Goal: Find specific page/section: Find specific page/section

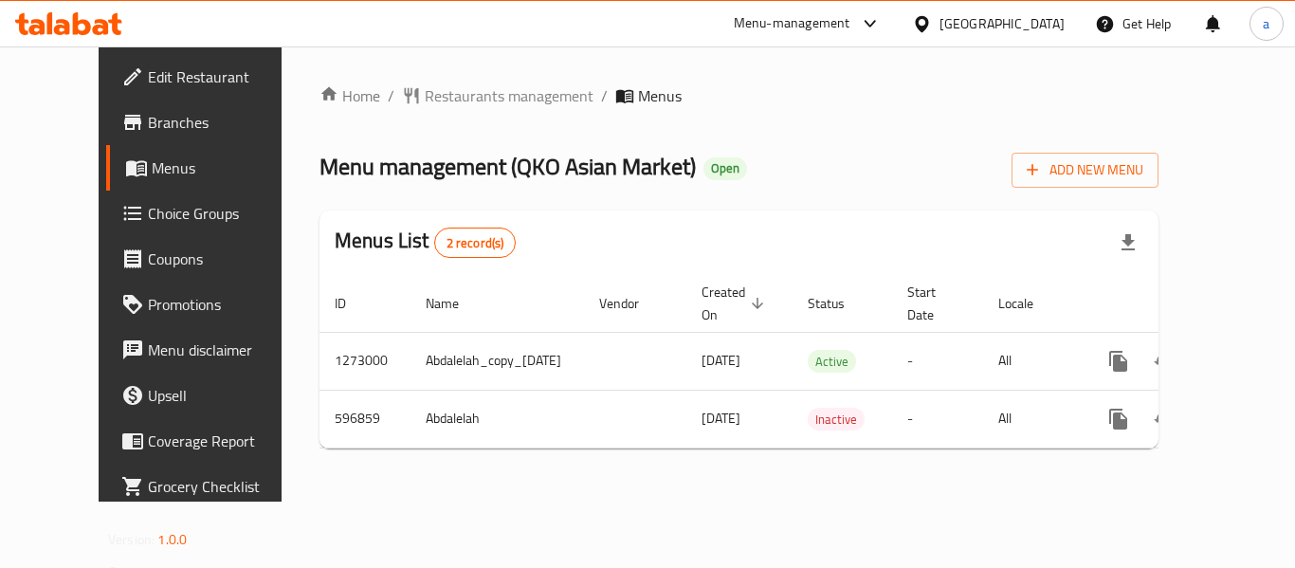
click at [925, 36] on div "[GEOGRAPHIC_DATA]" at bounding box center [988, 24] width 183 height 46
click at [966, 17] on div "[GEOGRAPHIC_DATA]" at bounding box center [1002, 23] width 125 height 21
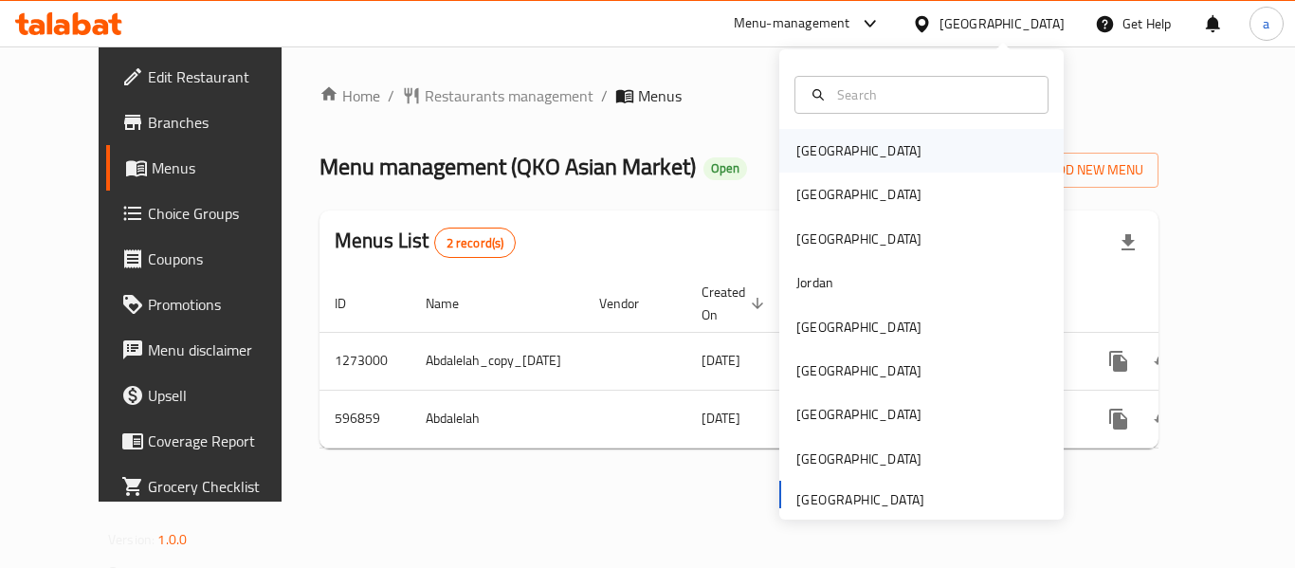
click at [792, 138] on div "[GEOGRAPHIC_DATA]" at bounding box center [859, 151] width 156 height 44
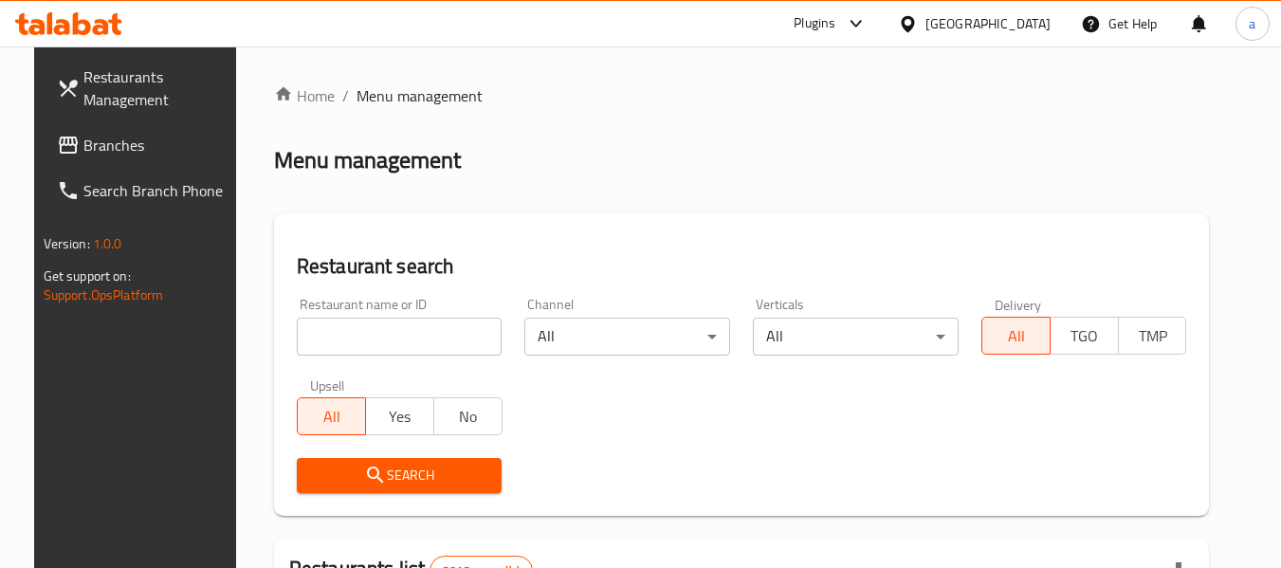
click at [112, 154] on span "Branches" at bounding box center [158, 145] width 150 height 23
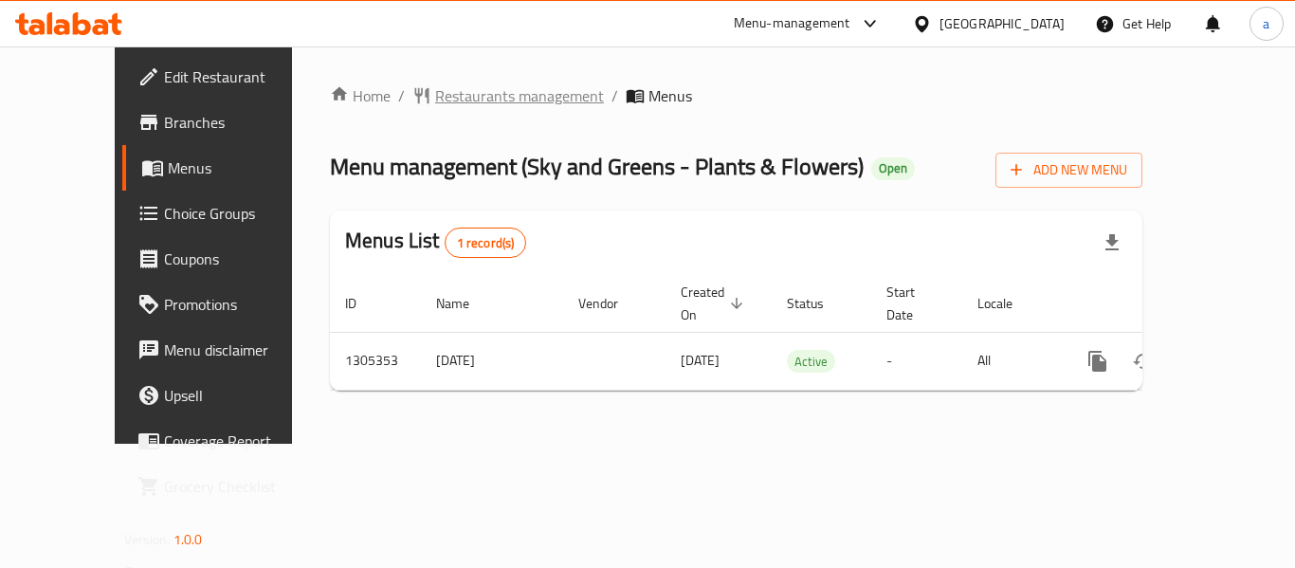
click at [435, 107] on span "Restaurants management" at bounding box center [519, 95] width 169 height 23
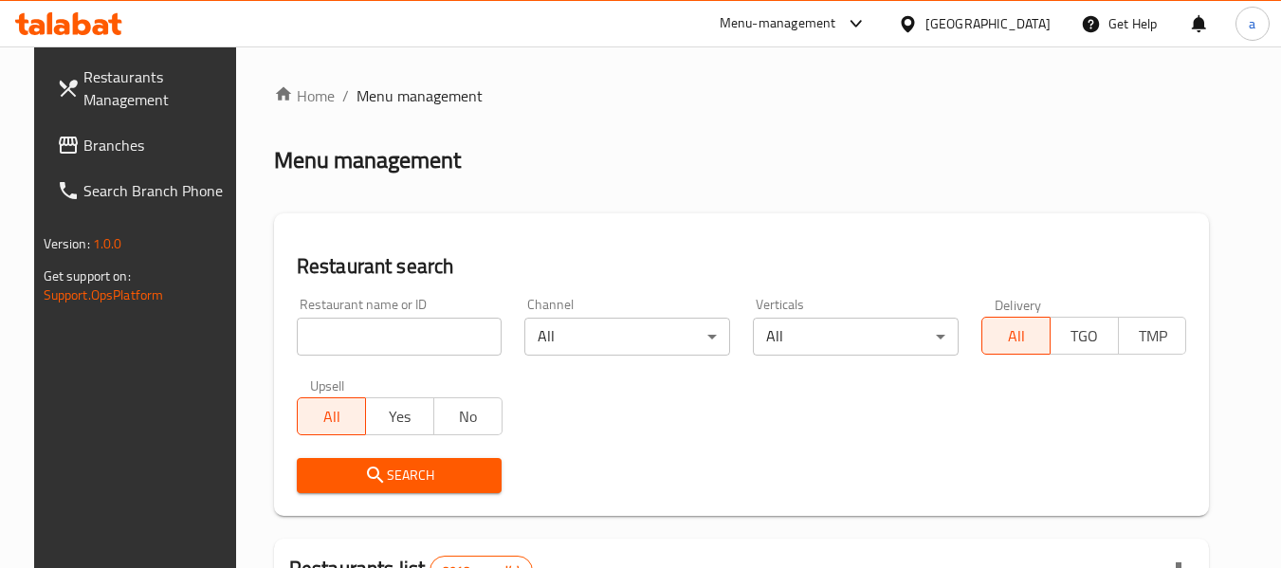
click at [101, 160] on link "Branches" at bounding box center [145, 145] width 207 height 46
